Goal: Navigation & Orientation: Find specific page/section

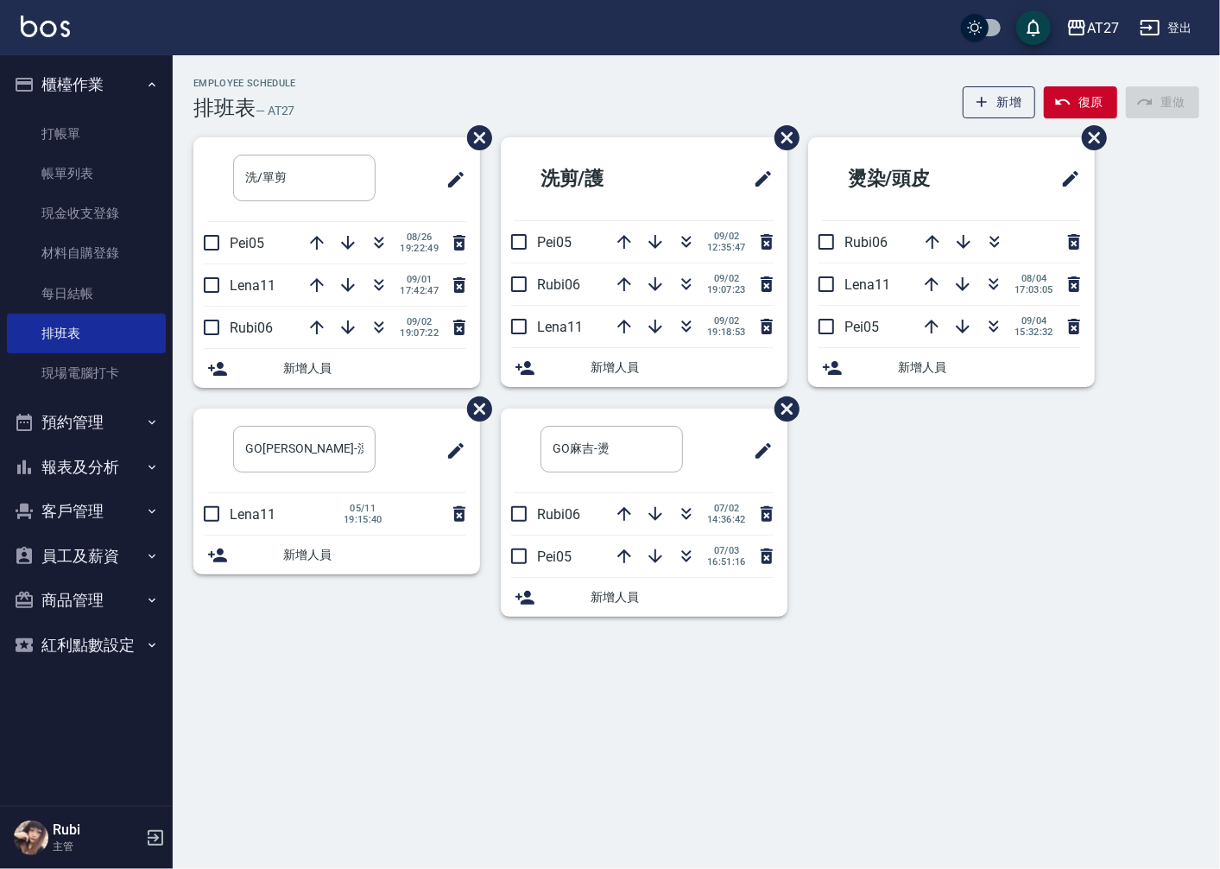
click at [1186, 261] on div "洗/單剪 ​ Pei05 [DATE] 19:22:49 Lena11 [DATE] 17:42:47 Rubi06 [DATE] 19:07:22 新增人員…" at bounding box center [686, 387] width 1027 height 500
click at [1186, 260] on div "洗/單剪 ​ Pei05 [DATE] 19:22:49 Lena11 [DATE] 17:42:47 Rubi06 [DATE] 19:07:22 新增人員…" at bounding box center [686, 387] width 1027 height 500
drag, startPoint x: 1186, startPoint y: 260, endPoint x: 1169, endPoint y: 278, distance: 24.5
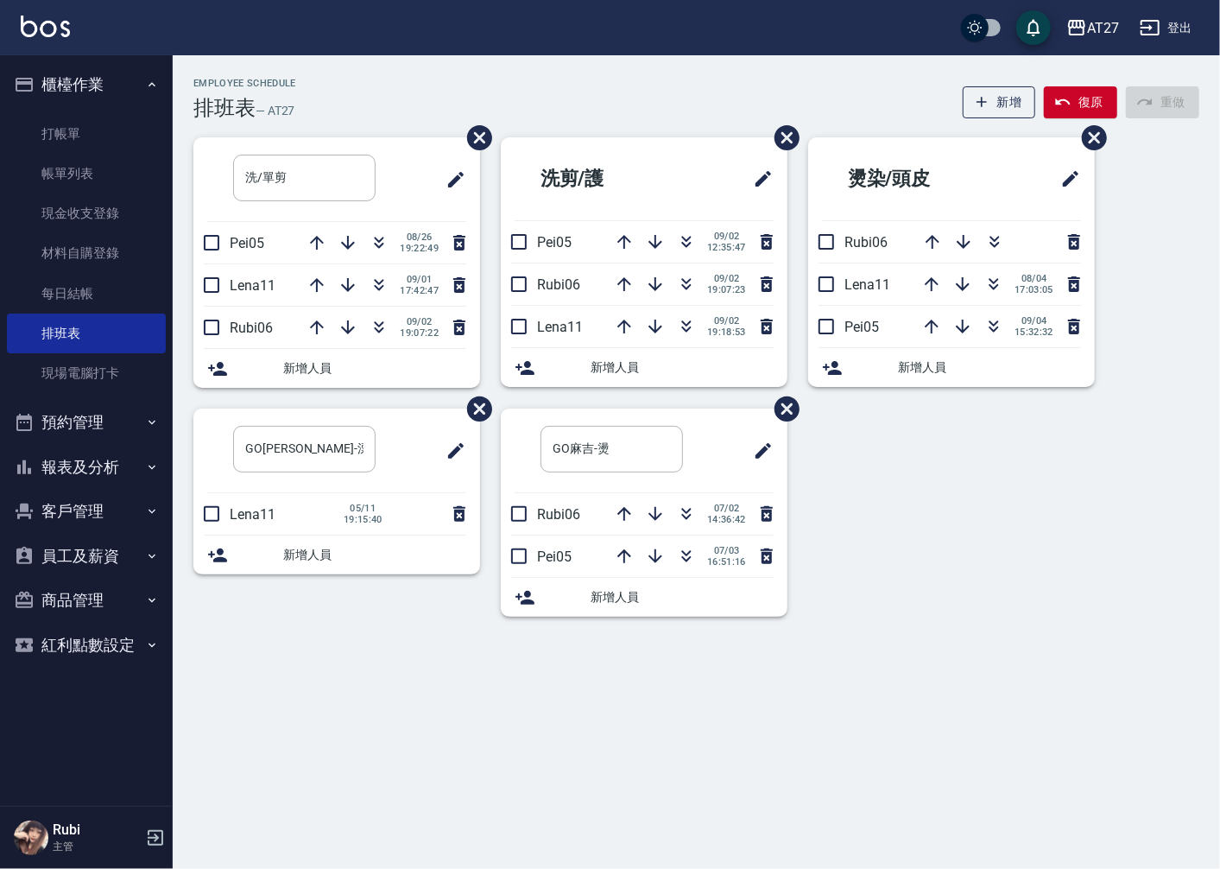
click at [1169, 278] on div "洗/單剪 ​ Pei05 [DATE] 19:22:49 Lena11 [DATE] 17:42:47 Rubi06 [DATE] 19:07:22 新增人員…" at bounding box center [686, 387] width 1027 height 500
click at [1084, 24] on icon "button" at bounding box center [1076, 27] width 21 height 21
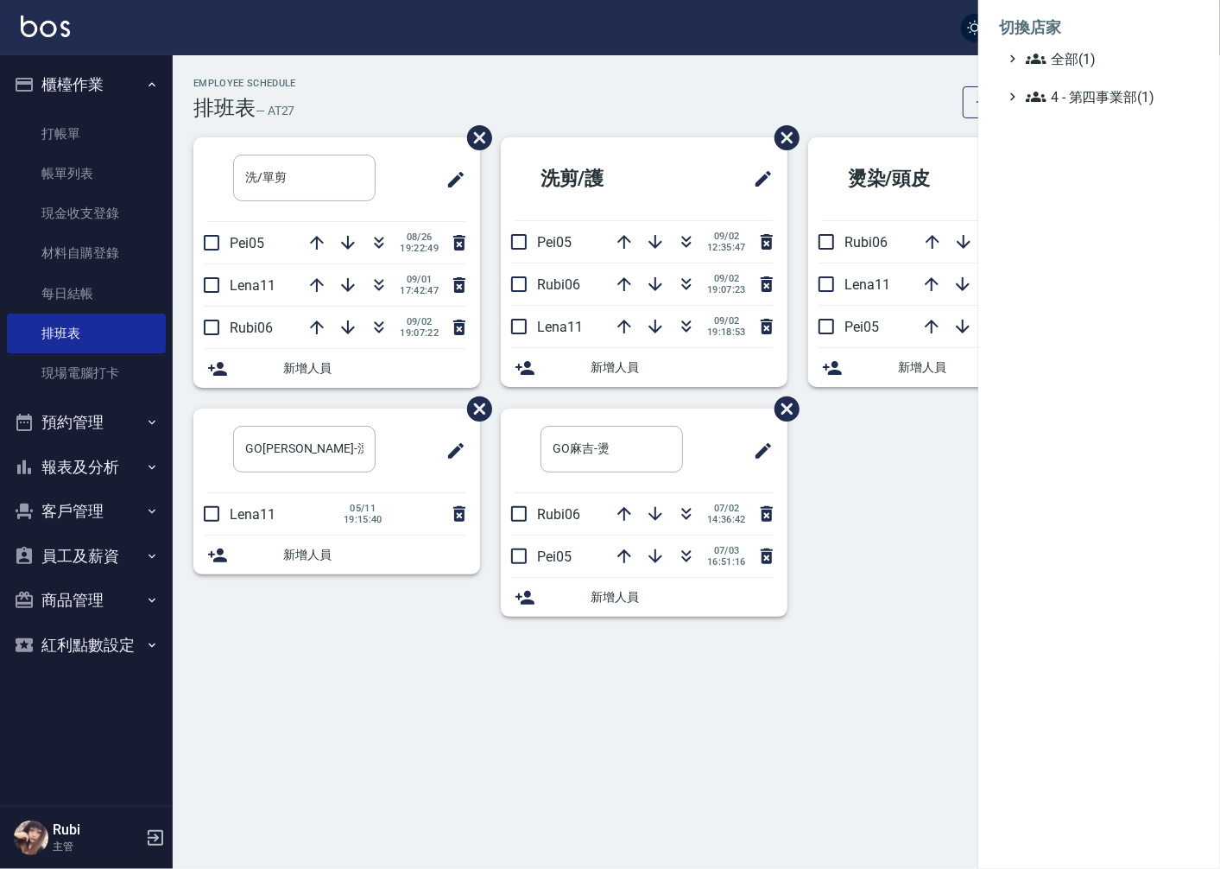
click at [863, 89] on div at bounding box center [610, 434] width 1220 height 869
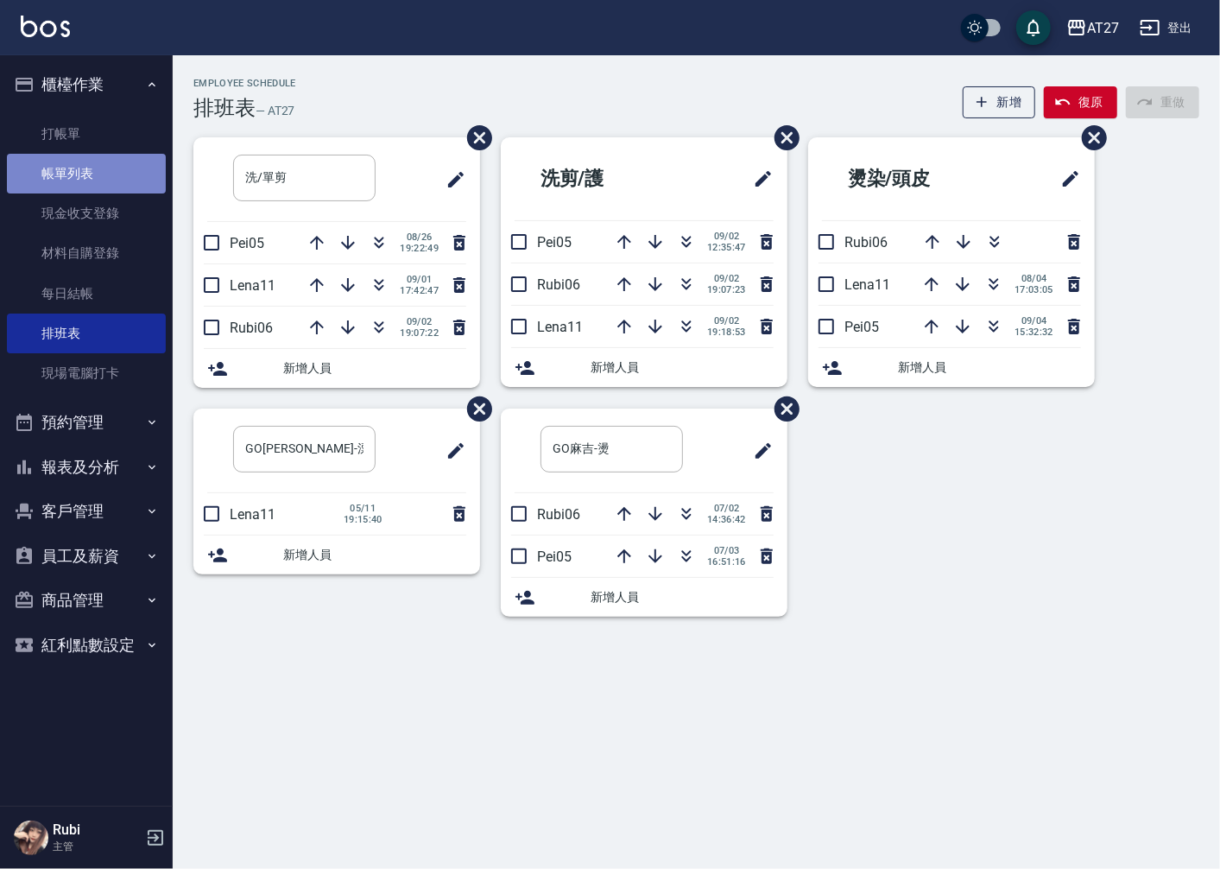
click at [60, 183] on link "帳單列表" at bounding box center [86, 174] width 159 height 40
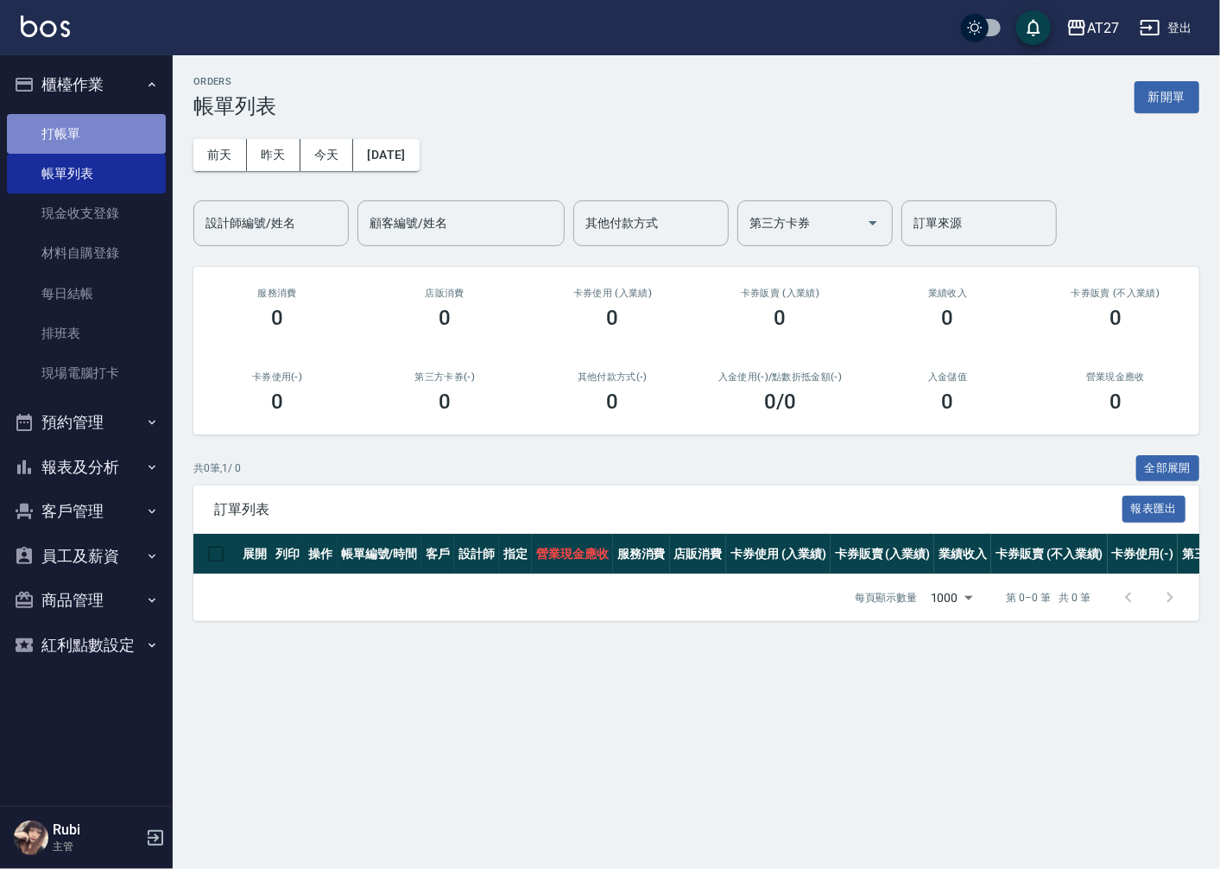
click at [92, 136] on link "打帳單" at bounding box center [86, 134] width 159 height 40
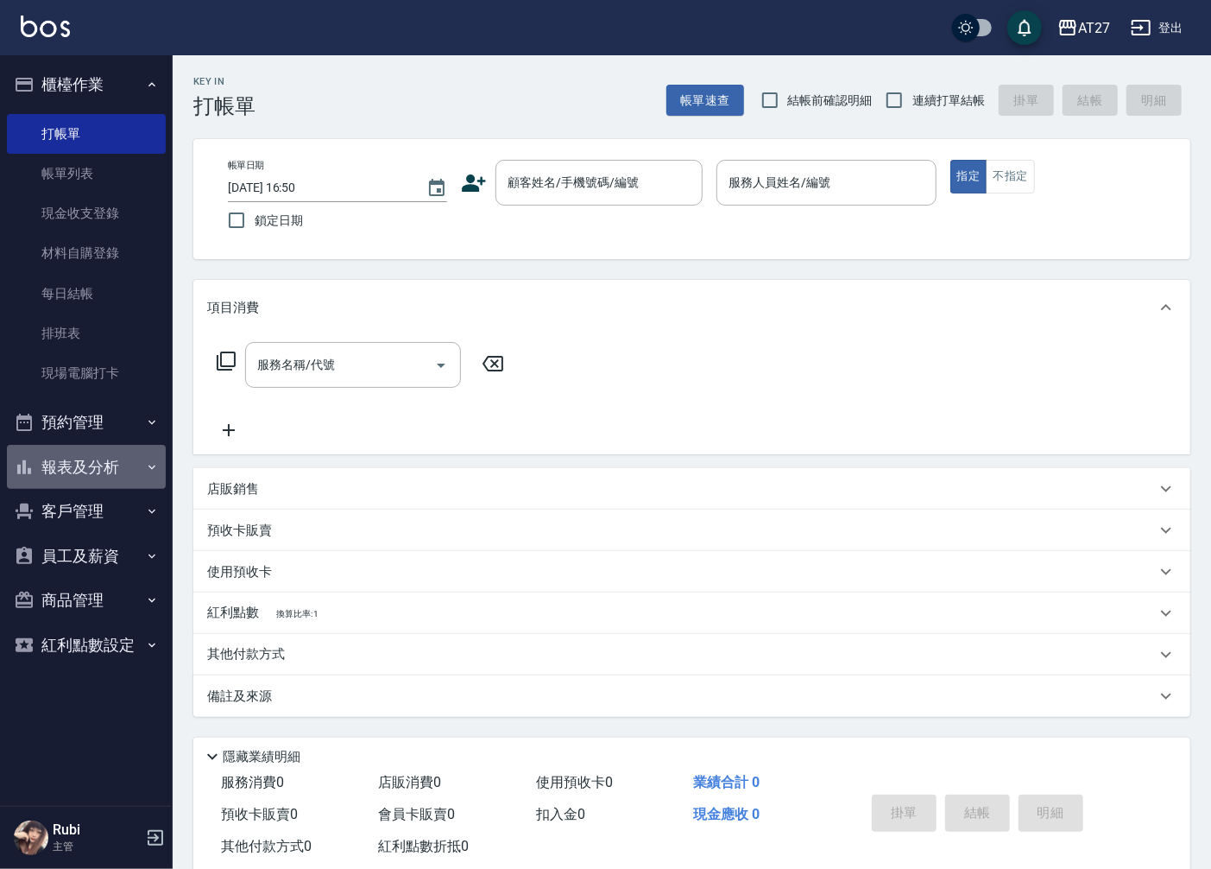
click at [105, 475] on button "報表及分析" at bounding box center [86, 467] width 159 height 45
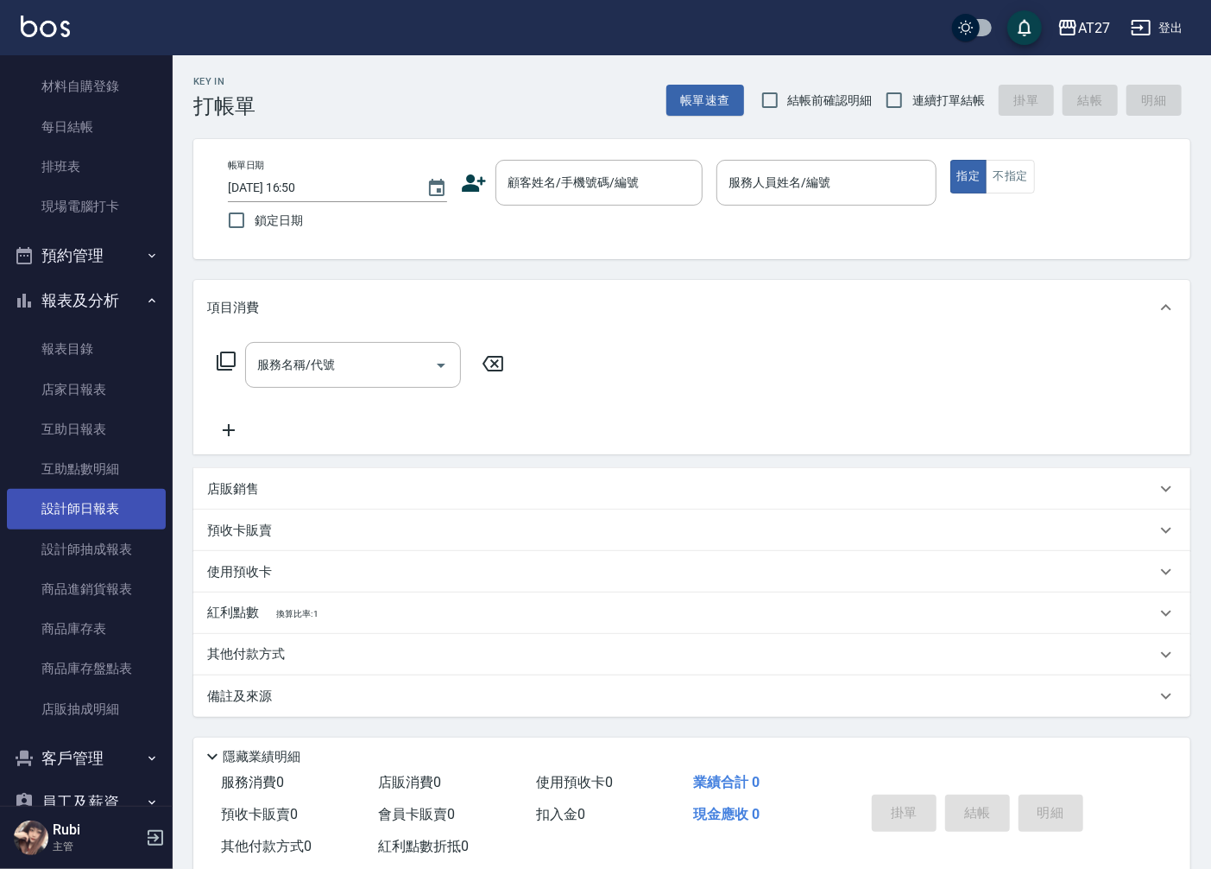
scroll to position [294, 0]
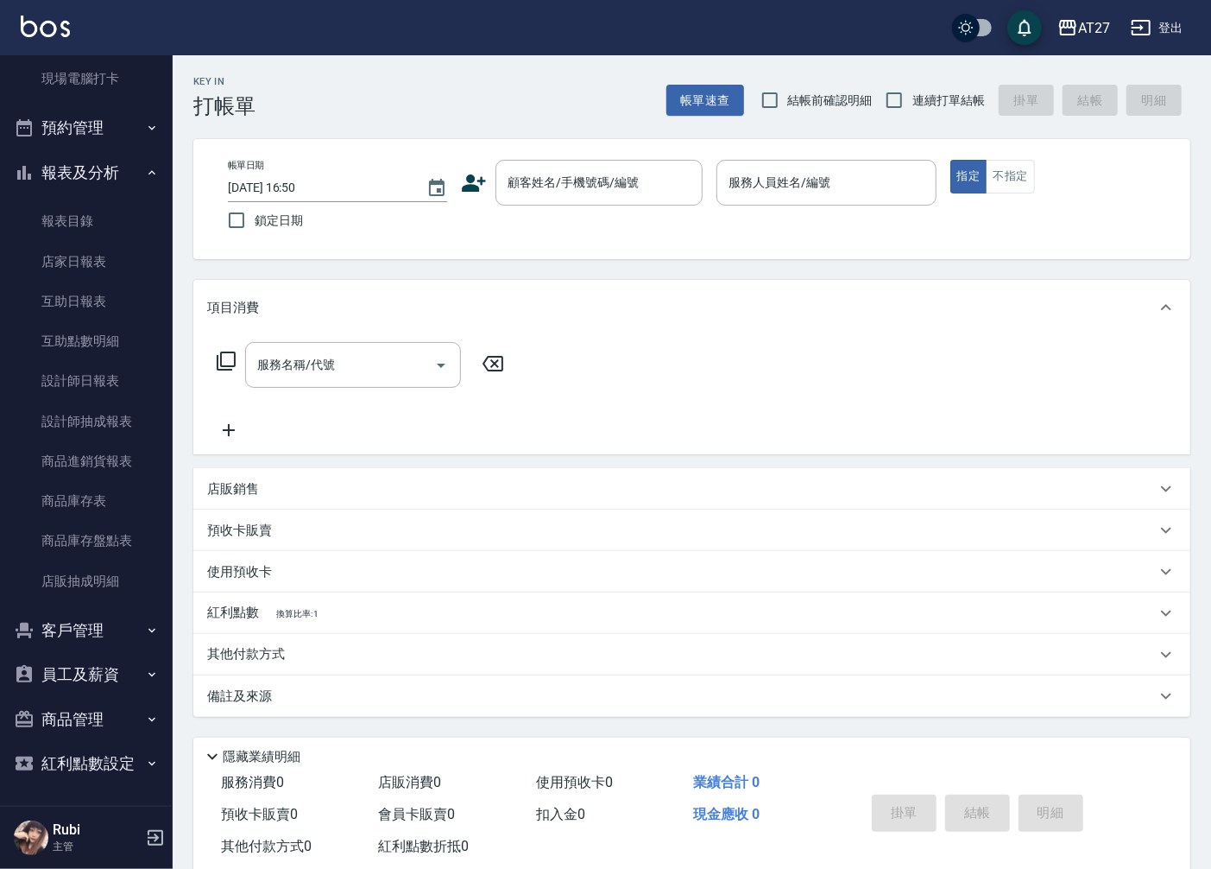
click at [92, 675] on button "員工及薪資" at bounding box center [86, 674] width 159 height 45
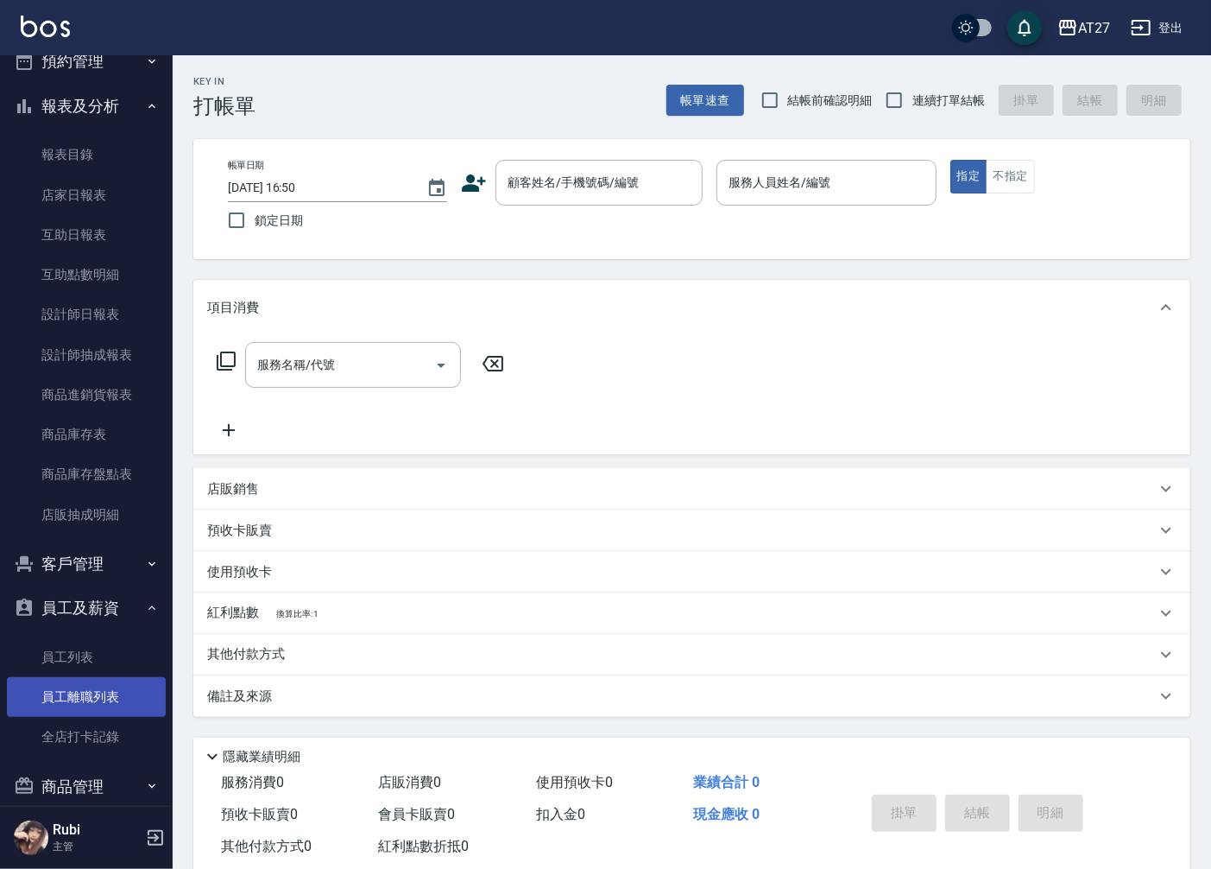
scroll to position [427, 0]
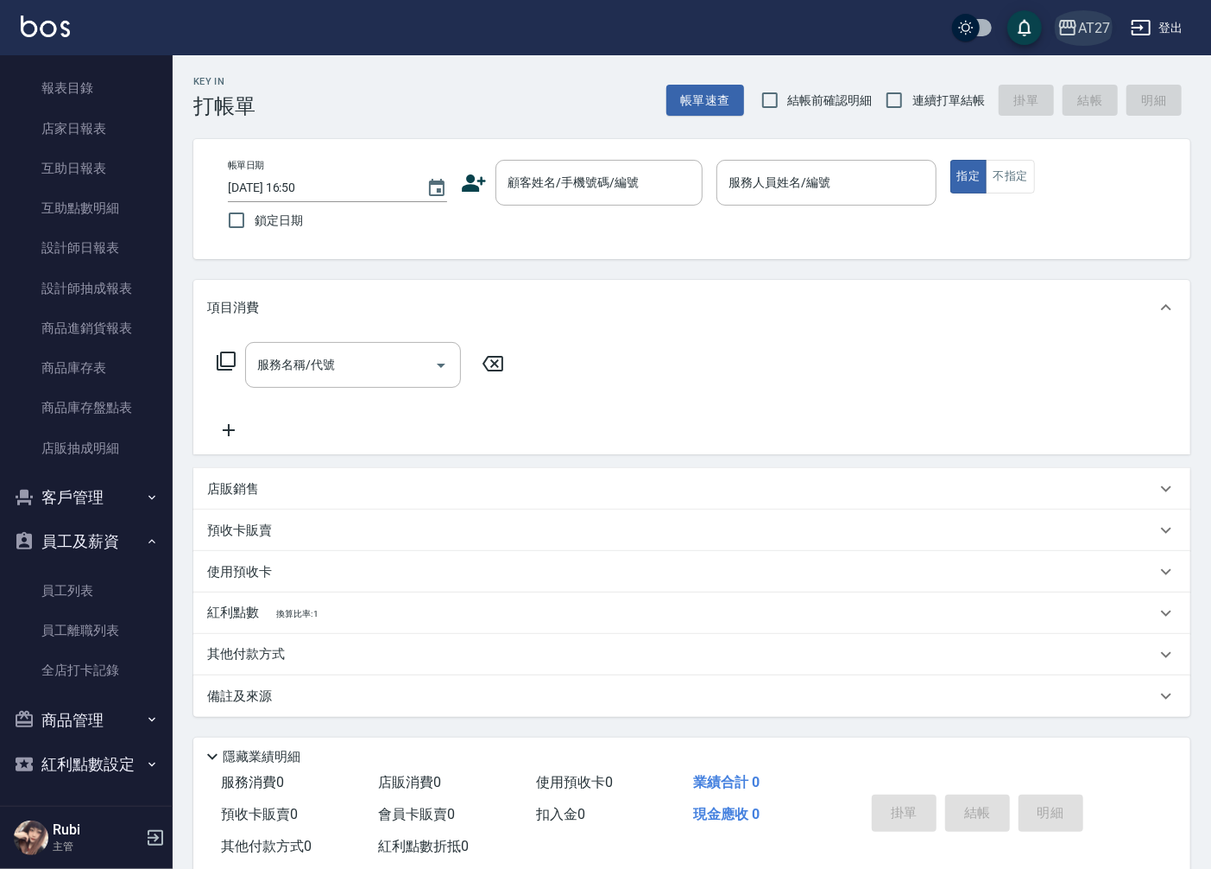
click at [1089, 20] on div "AT27" at bounding box center [1094, 28] width 32 height 22
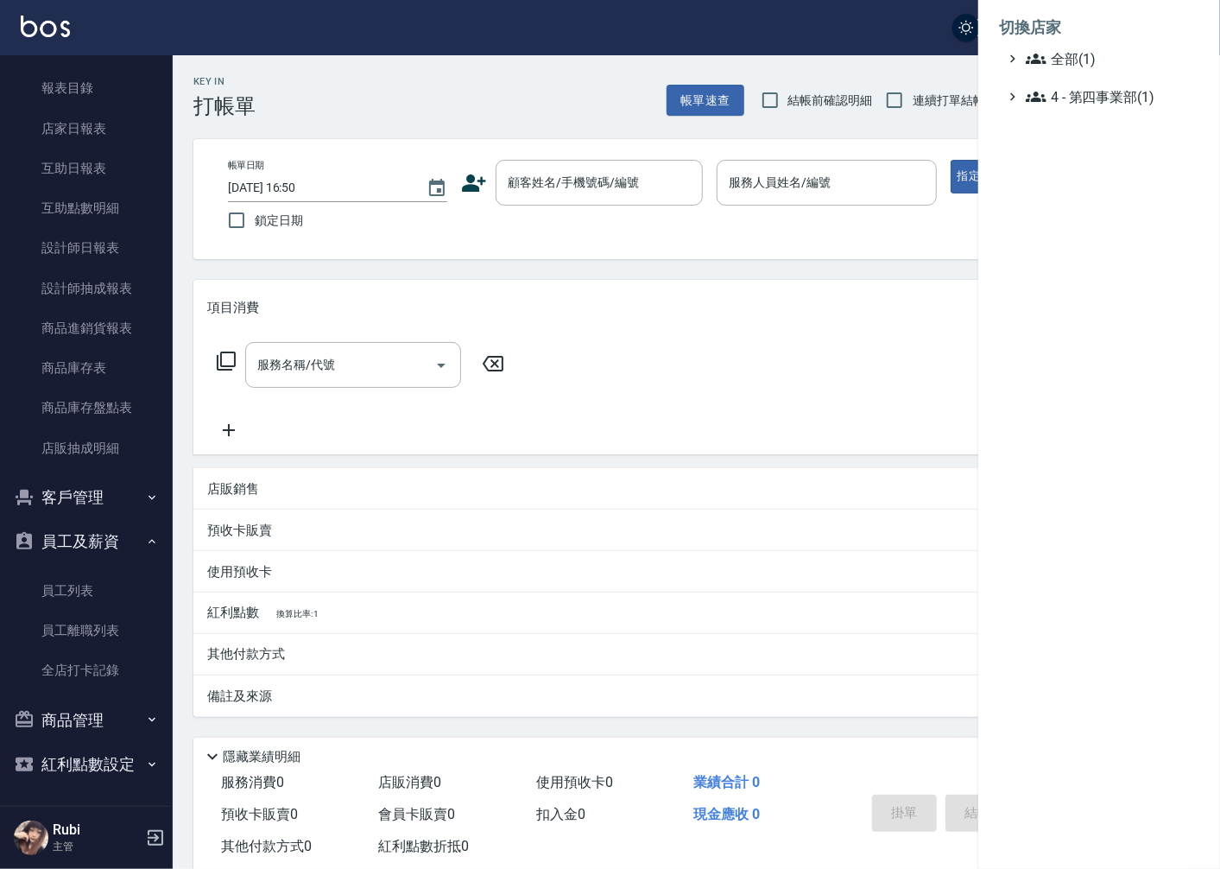
click at [743, 38] on div at bounding box center [610, 434] width 1220 height 869
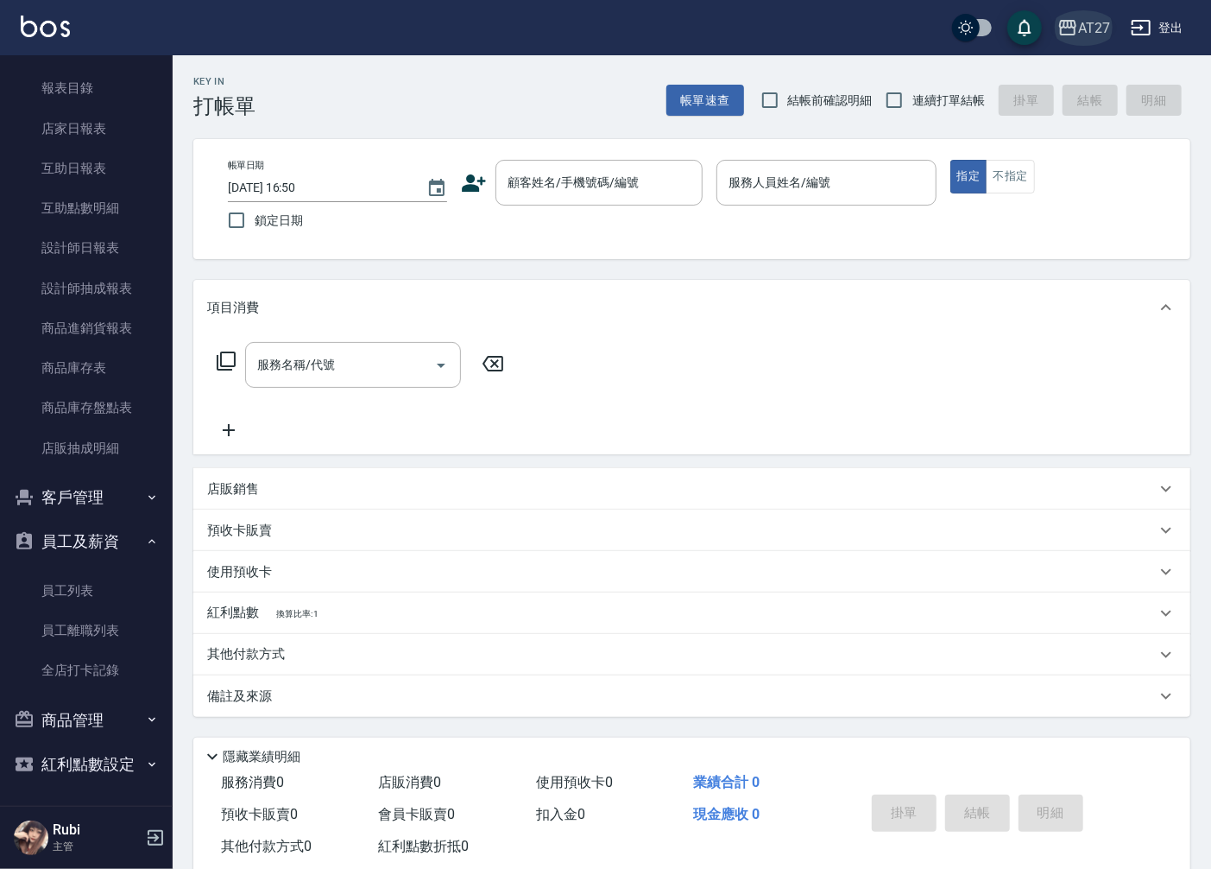
click at [1075, 35] on icon "button" at bounding box center [1068, 27] width 21 height 21
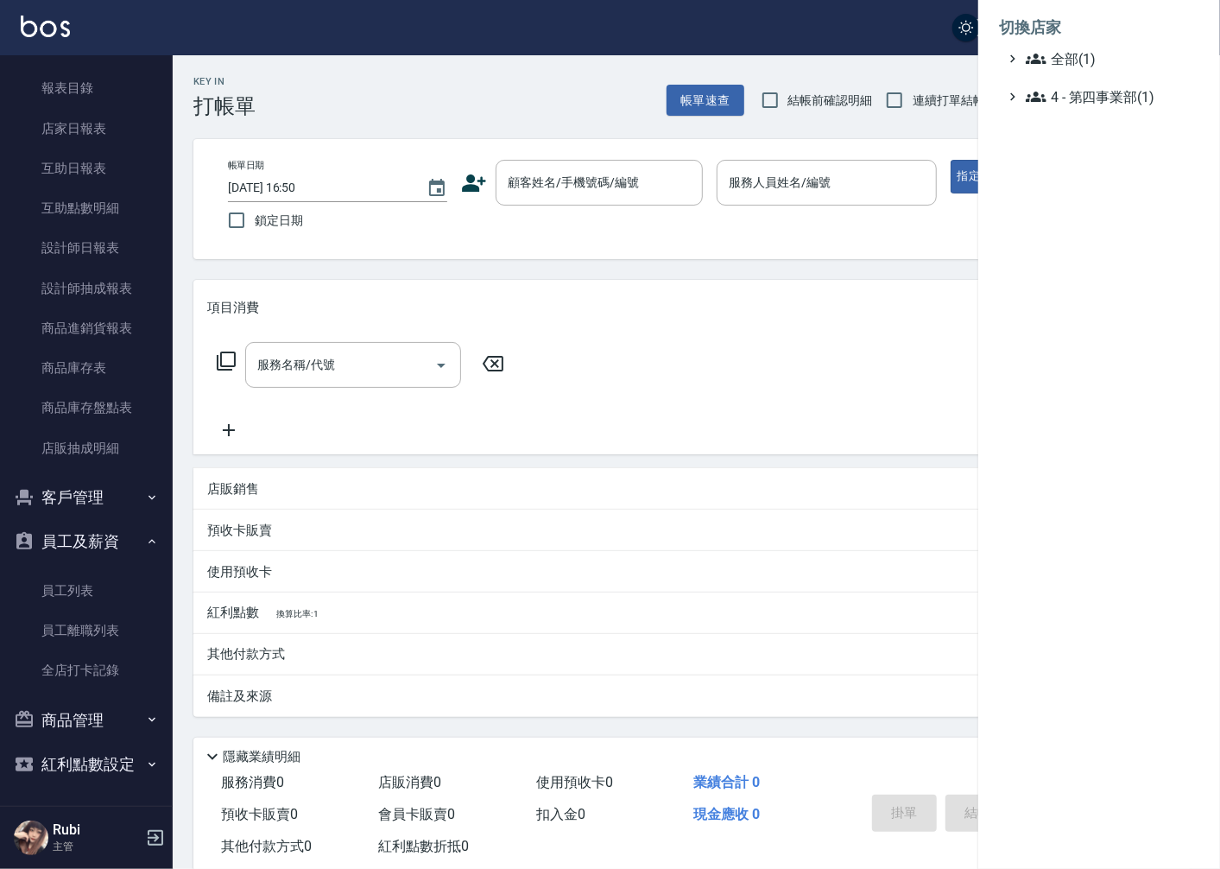
click at [898, 37] on div at bounding box center [610, 434] width 1220 height 869
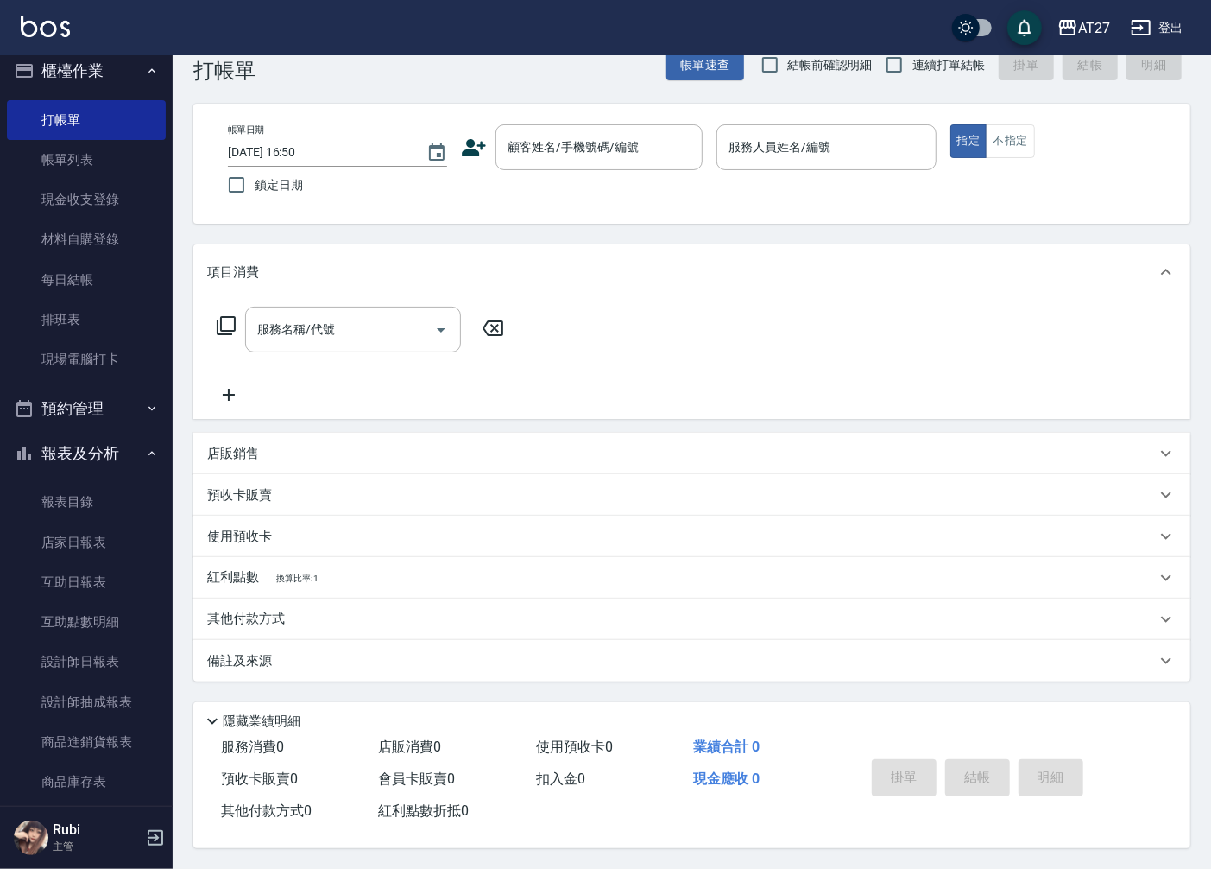
scroll to position [0, 0]
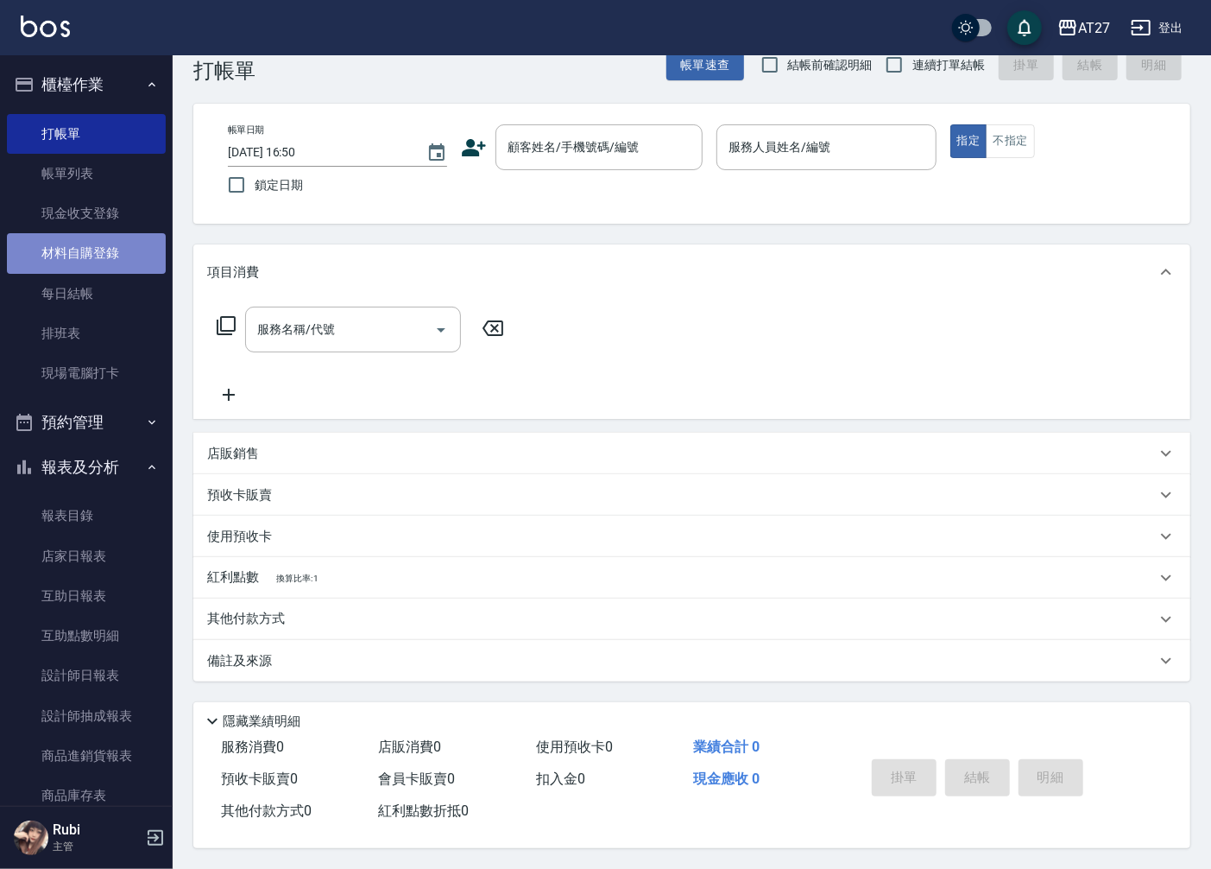
click at [98, 259] on link "材料自購登錄" at bounding box center [86, 253] width 159 height 40
